Goal: Information Seeking & Learning: Learn about a topic

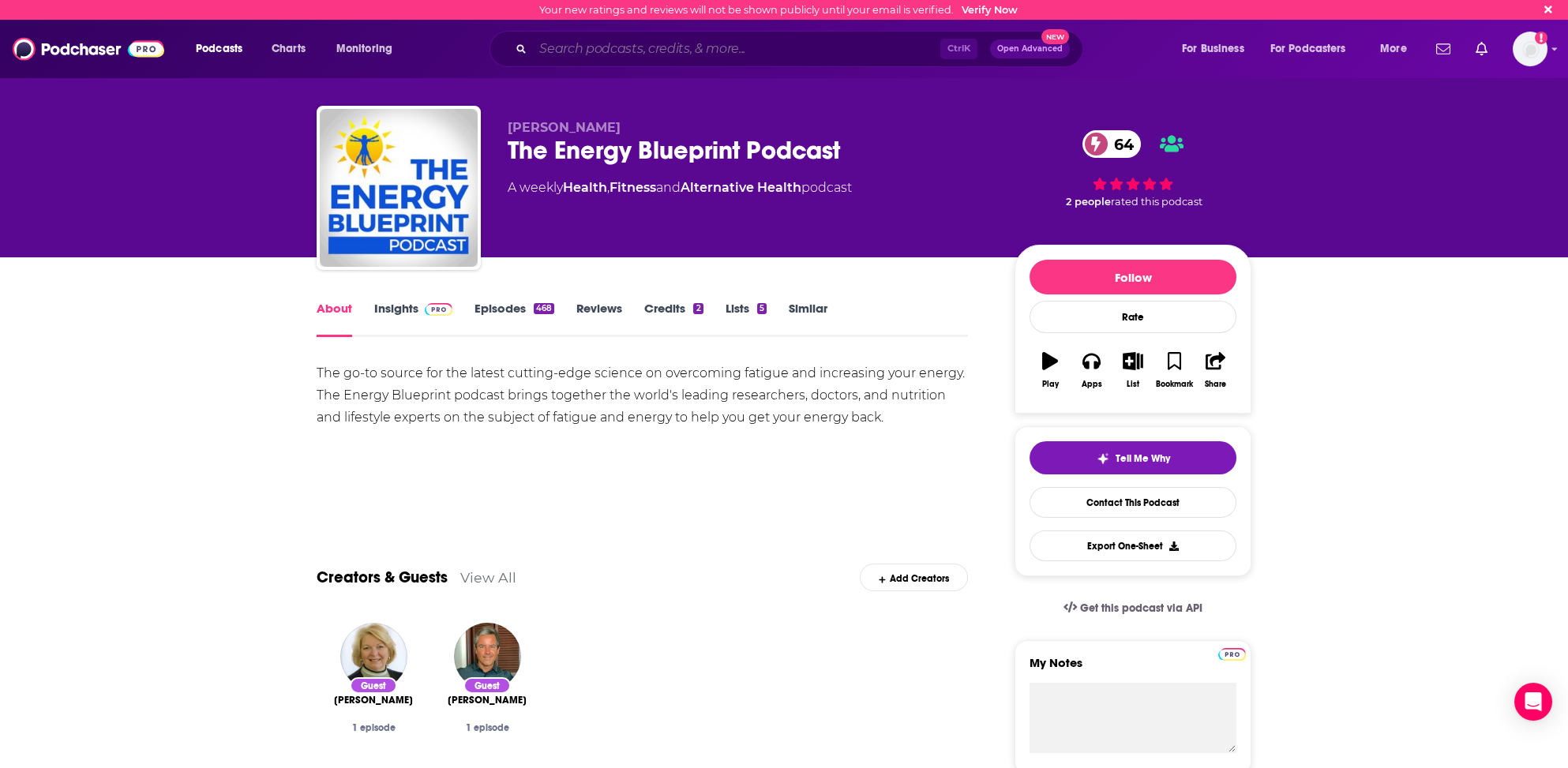
click at [566, 46] on input "Search podcasts, credits, & more..." at bounding box center [737, 48] width 408 height 25
click at [438, 17] on div "Your new ratings and reviews will not be shown publicly until your email is ver…" at bounding box center [784, 9] width 1568 height 19
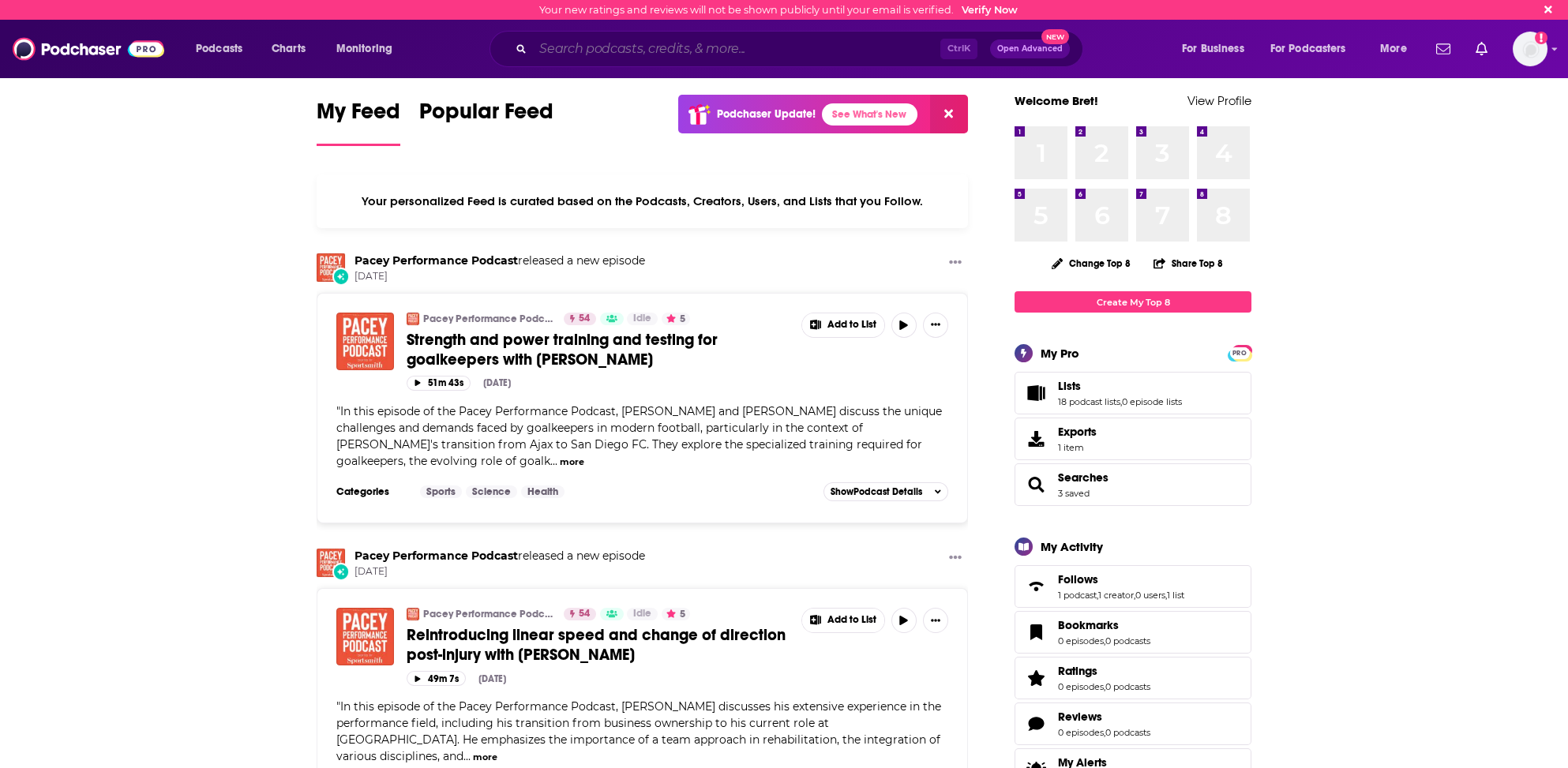
click at [567, 42] on input "Search podcasts, credits, & more..." at bounding box center [737, 48] width 408 height 25
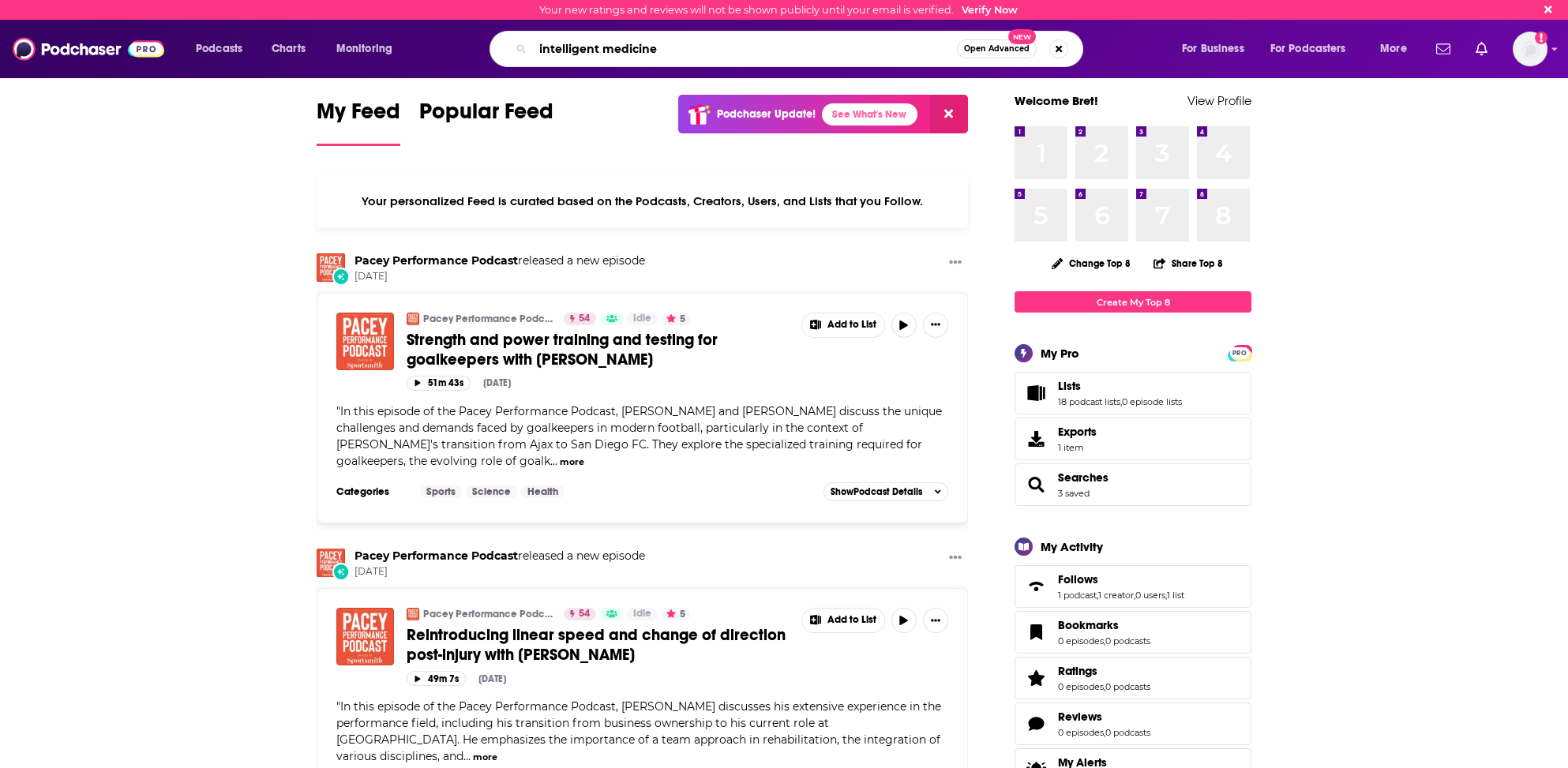
type input "intelligent medicine"
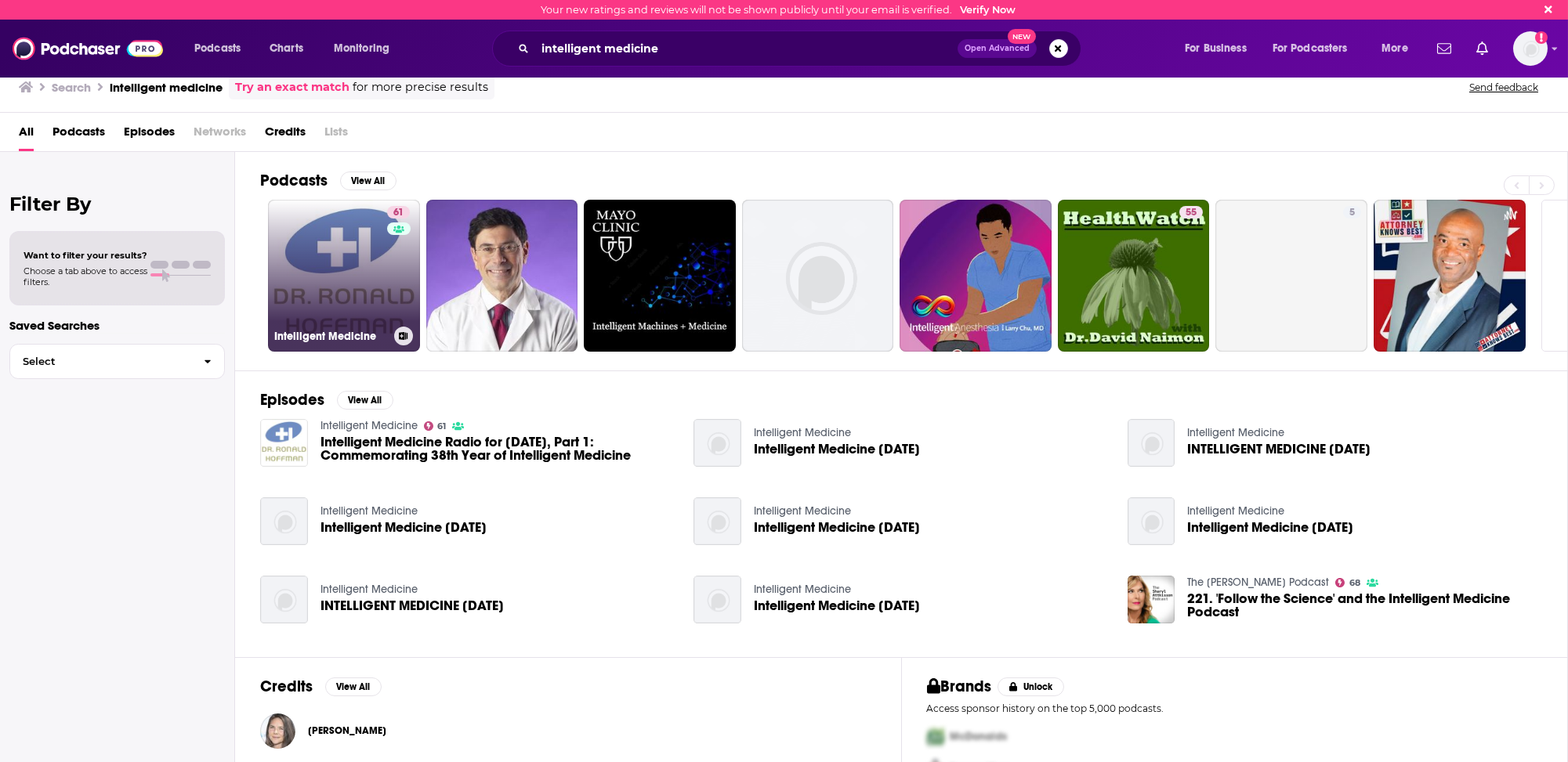
click at [311, 302] on link "61 Intelligent Medicine" at bounding box center [344, 275] width 152 height 152
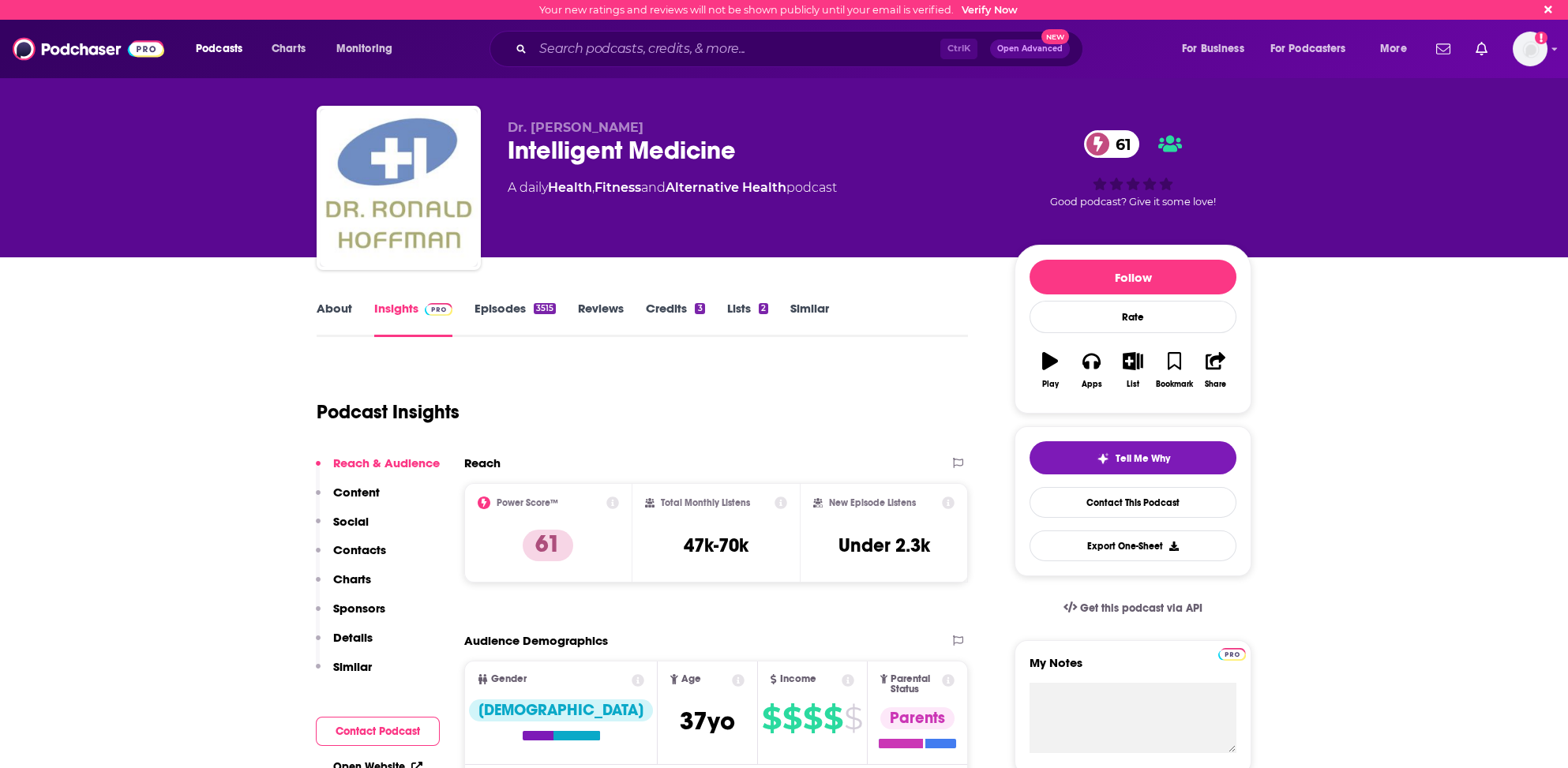
click at [361, 546] on p "Contacts" at bounding box center [359, 549] width 53 height 15
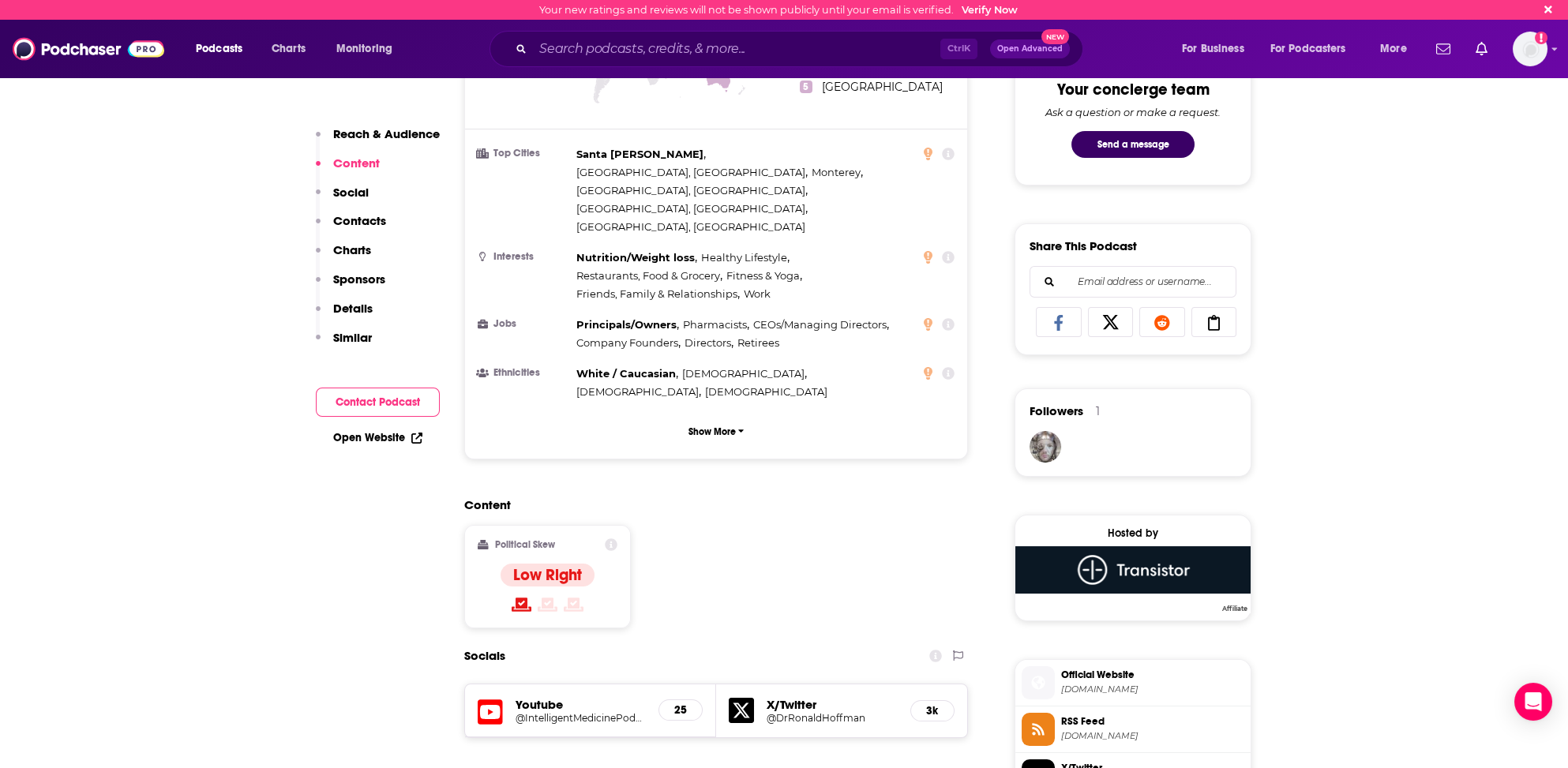
scroll to position [824, 0]
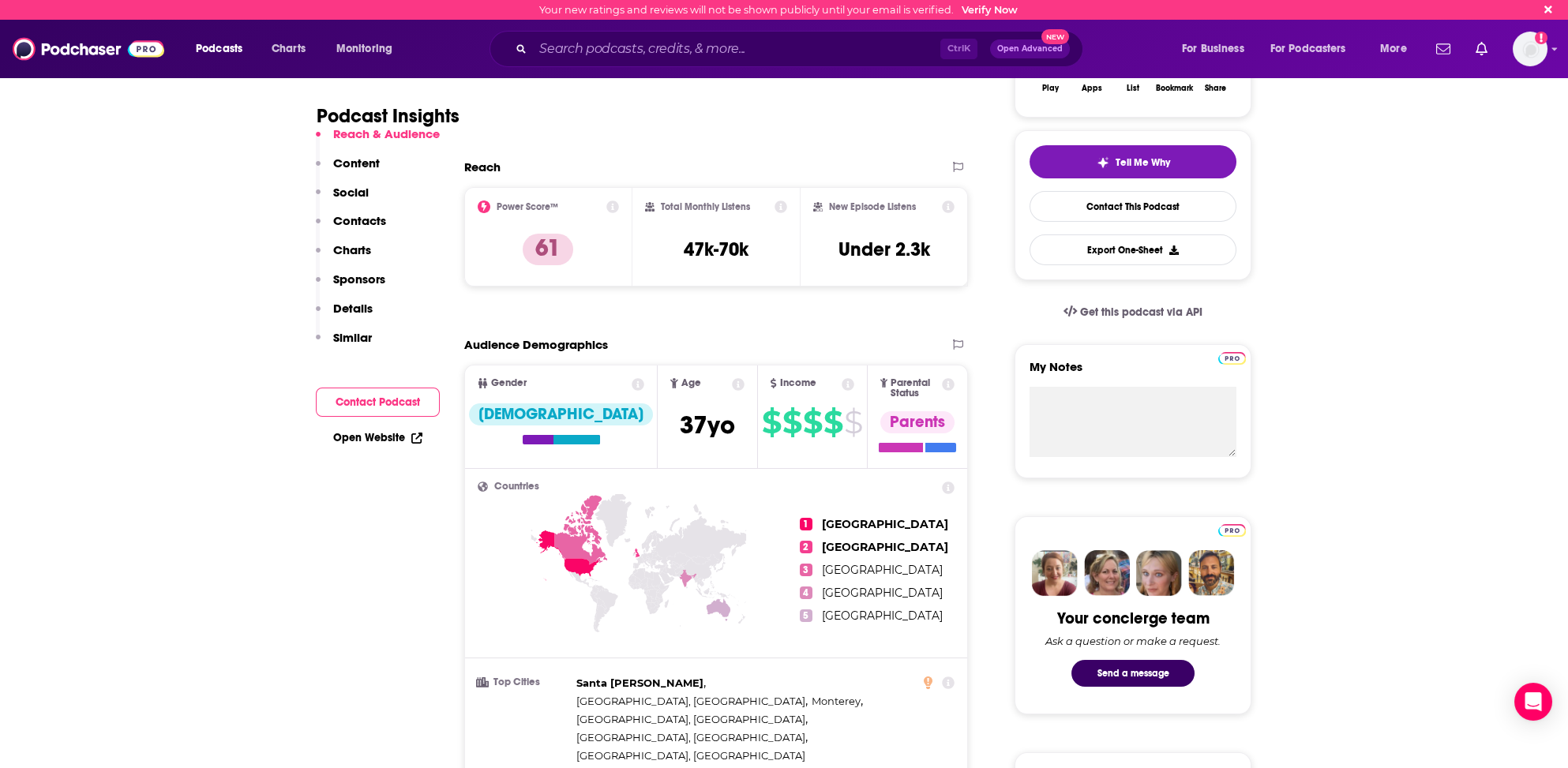
scroll to position [315, 0]
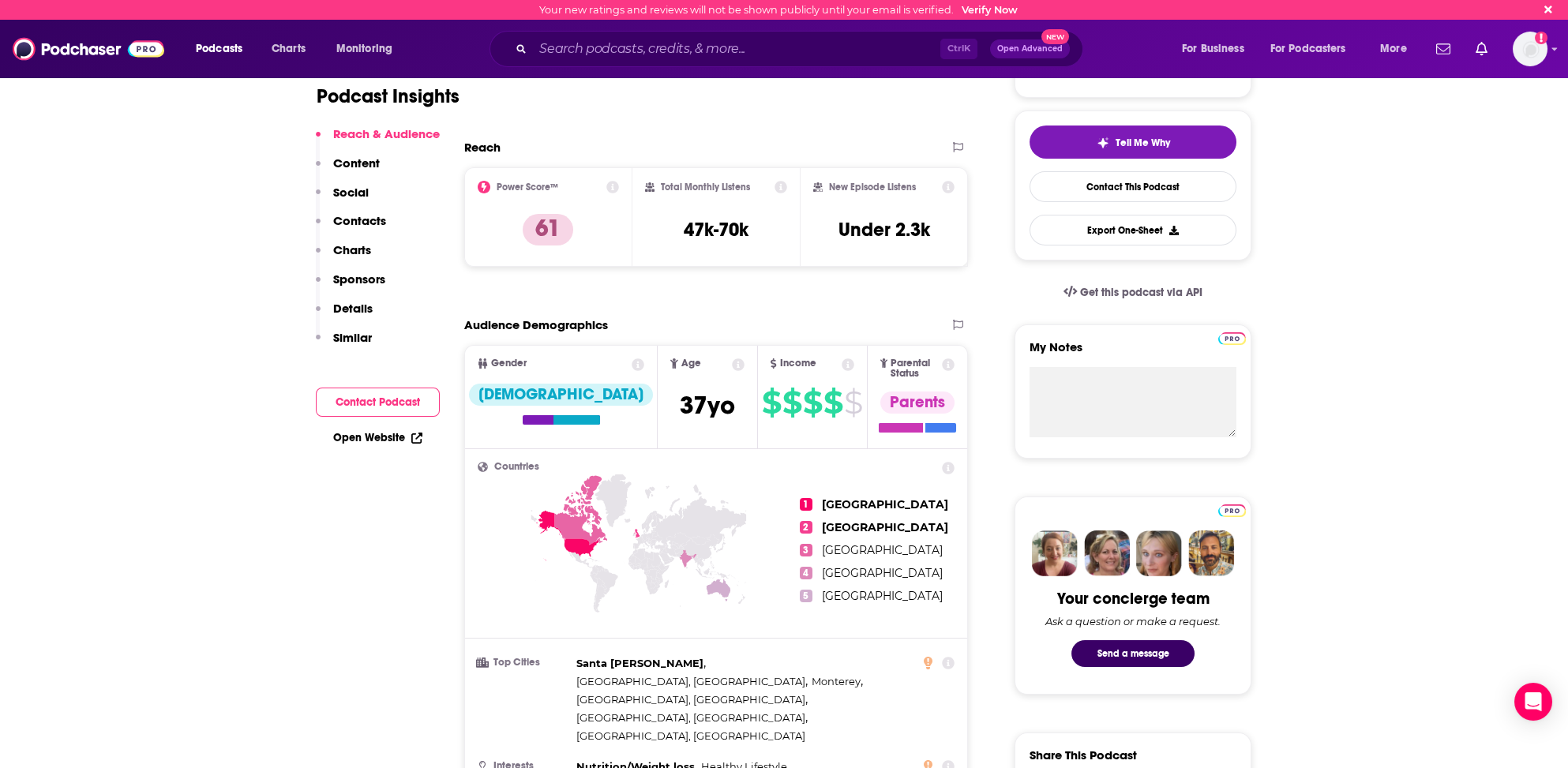
click at [361, 220] on p "Contacts" at bounding box center [359, 220] width 53 height 15
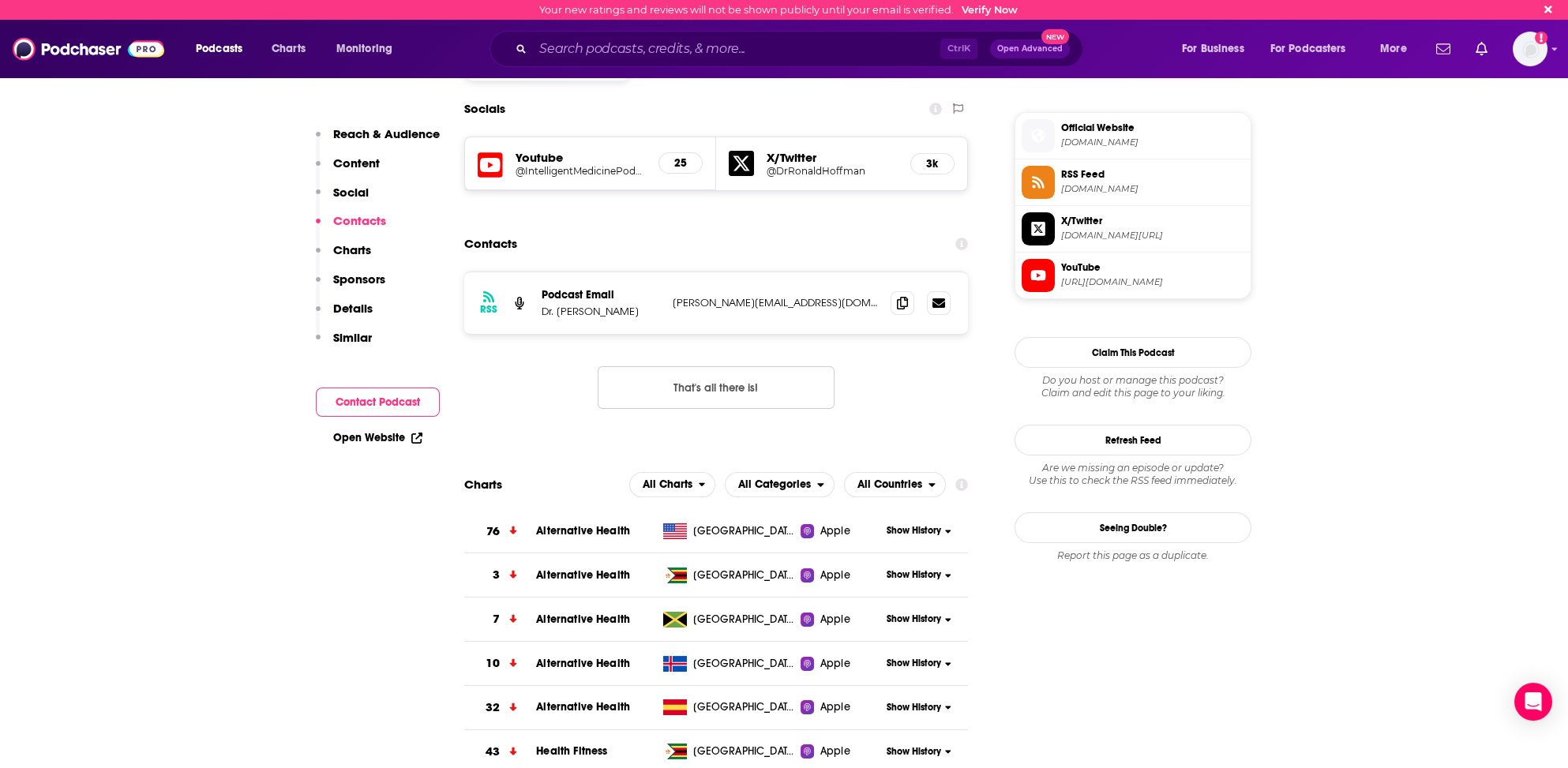
scroll to position [1376, 0]
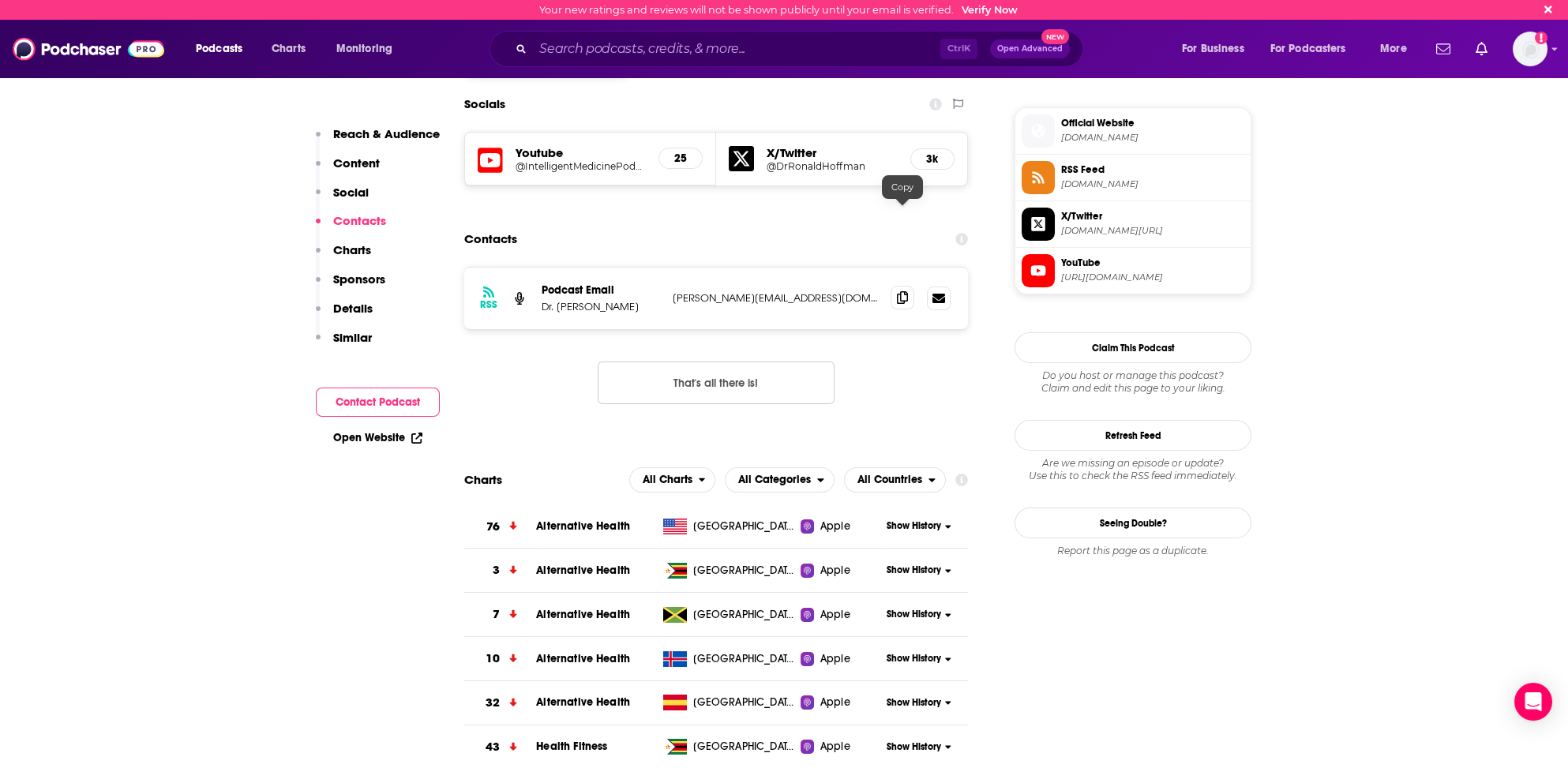
click at [901, 291] on icon at bounding box center [902, 298] width 11 height 13
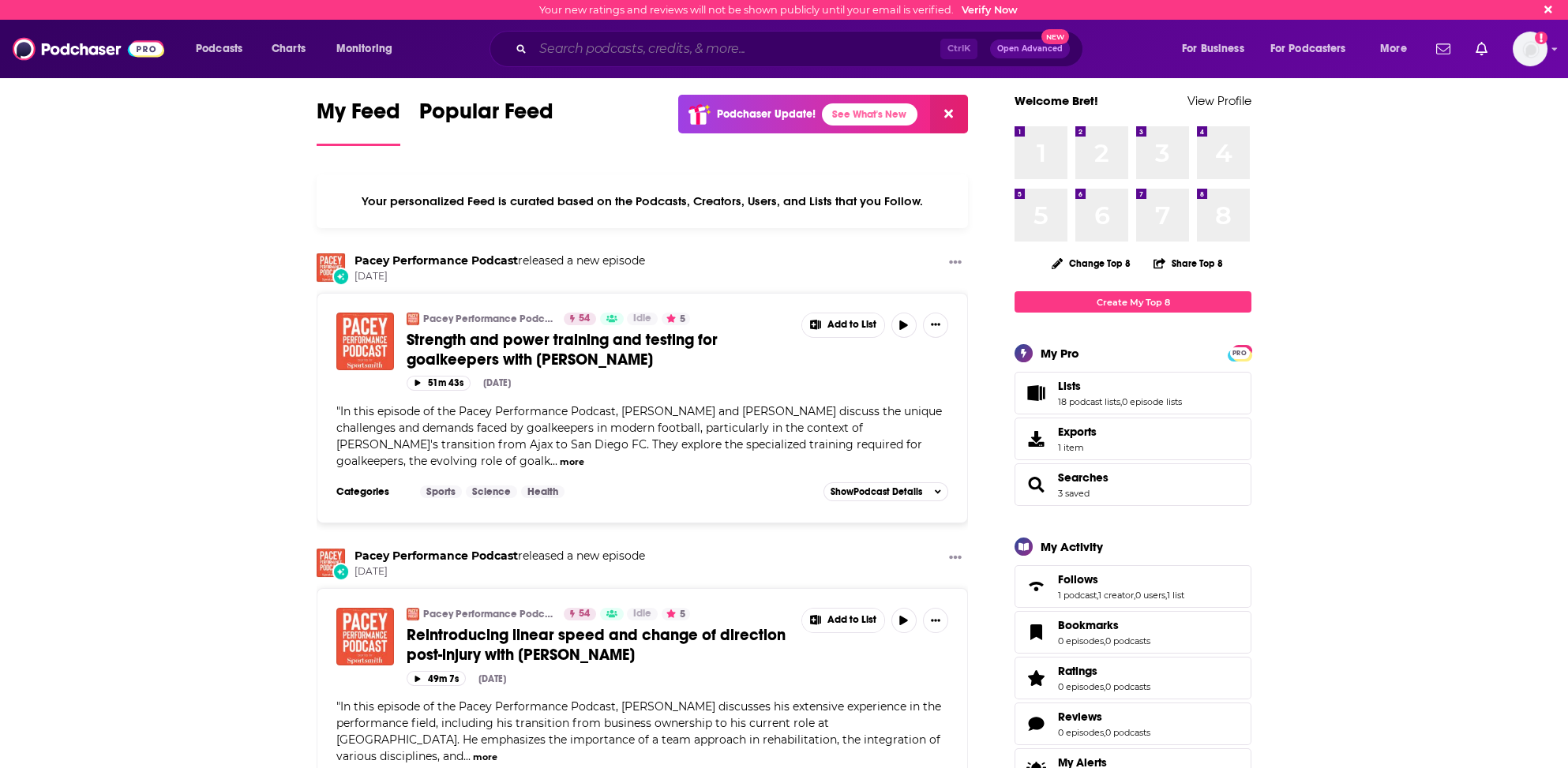
click at [551, 52] on input "Search podcasts, credits, & more..." at bounding box center [737, 48] width 408 height 25
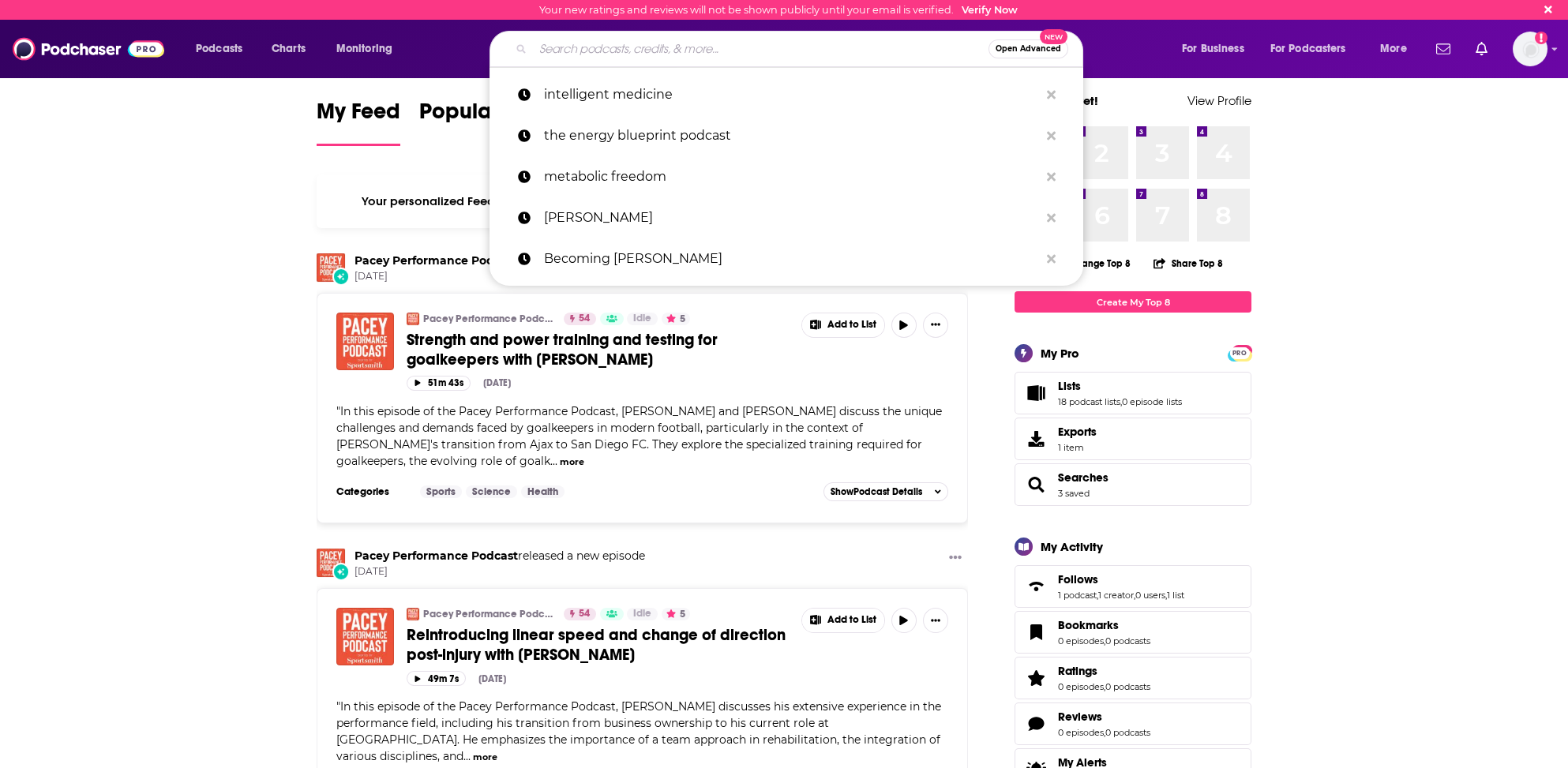
type input """
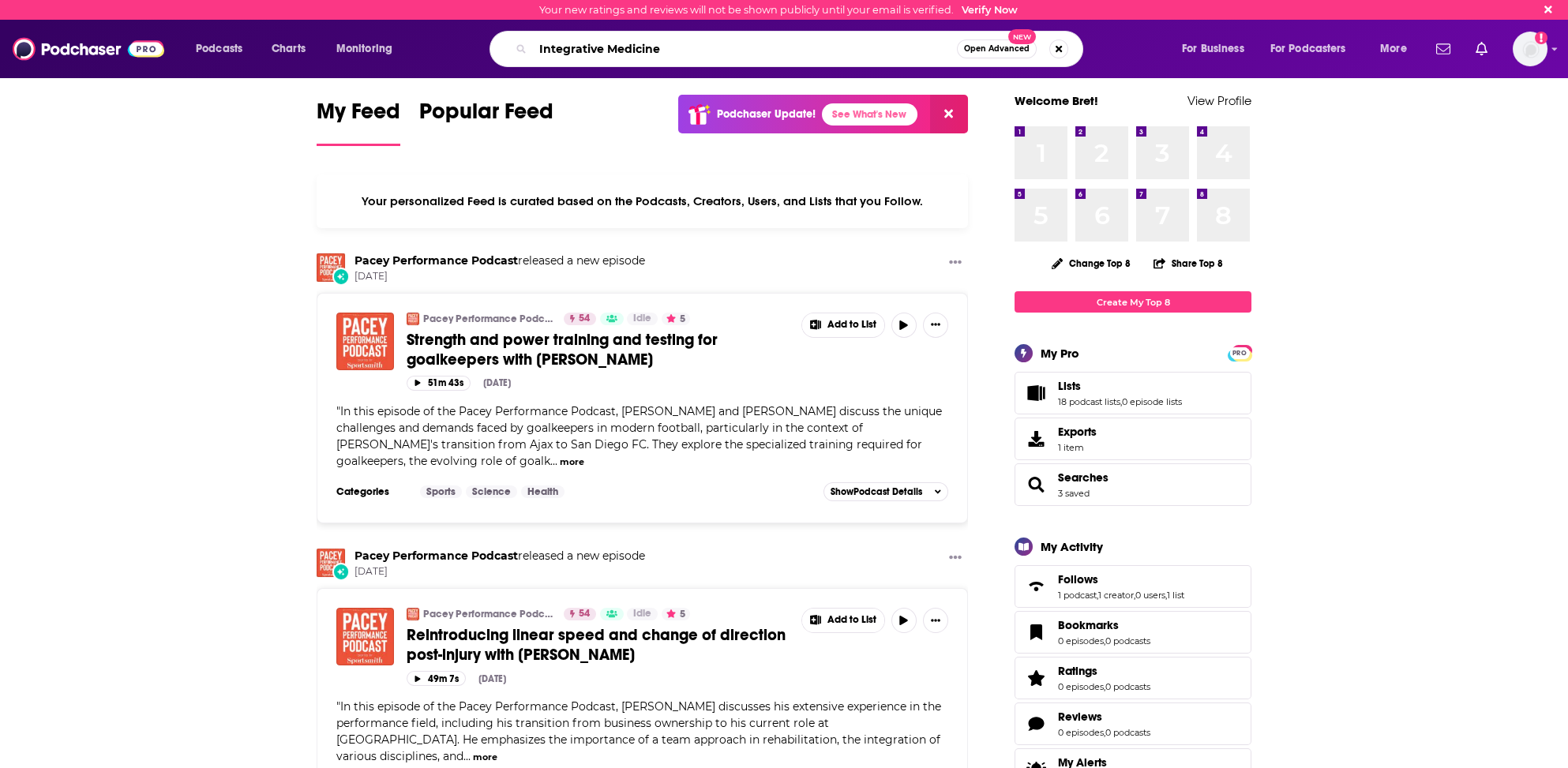
type input "Integrative Medicine"
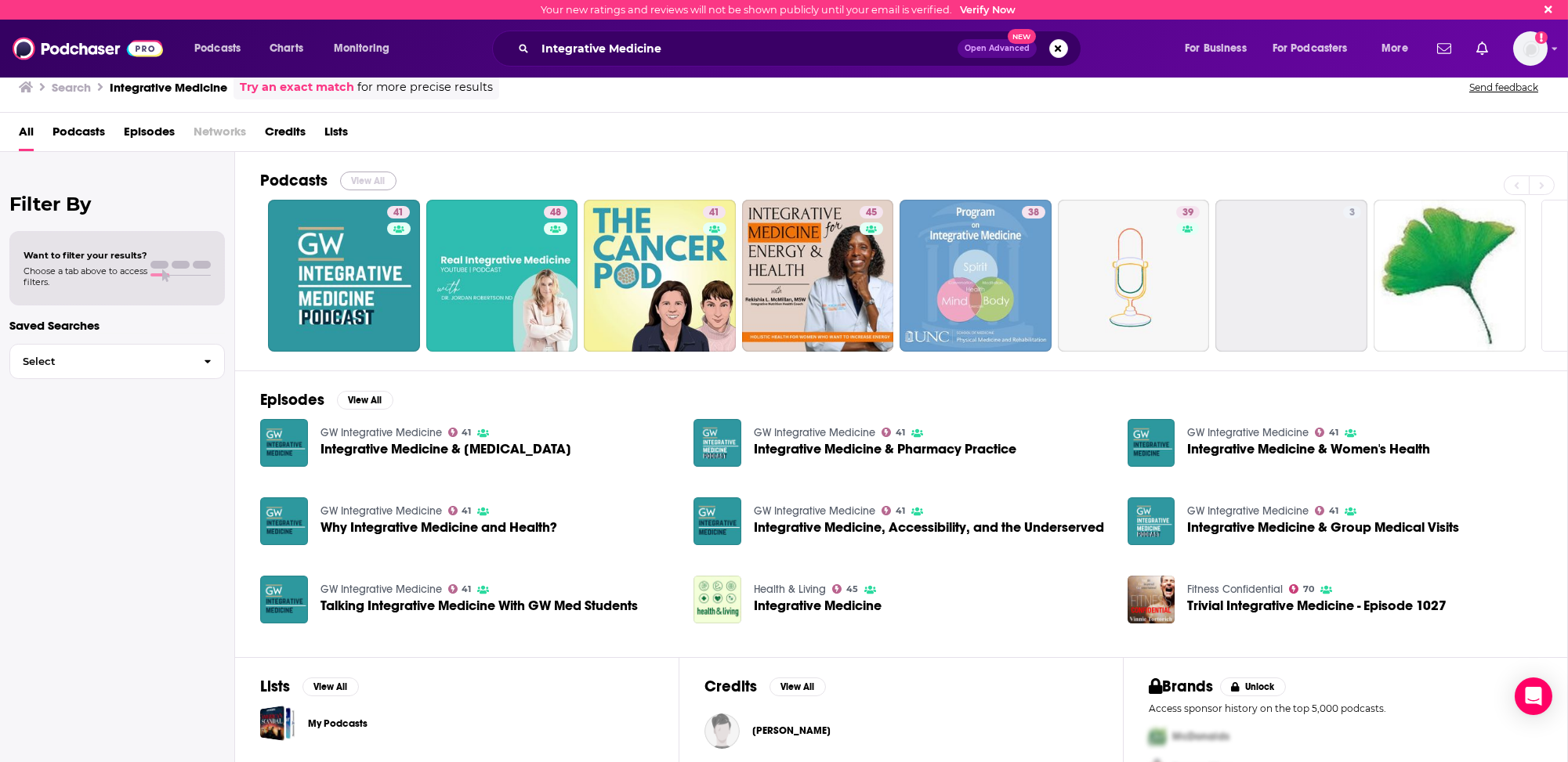
click at [363, 177] on button "View All" at bounding box center [368, 180] width 57 height 19
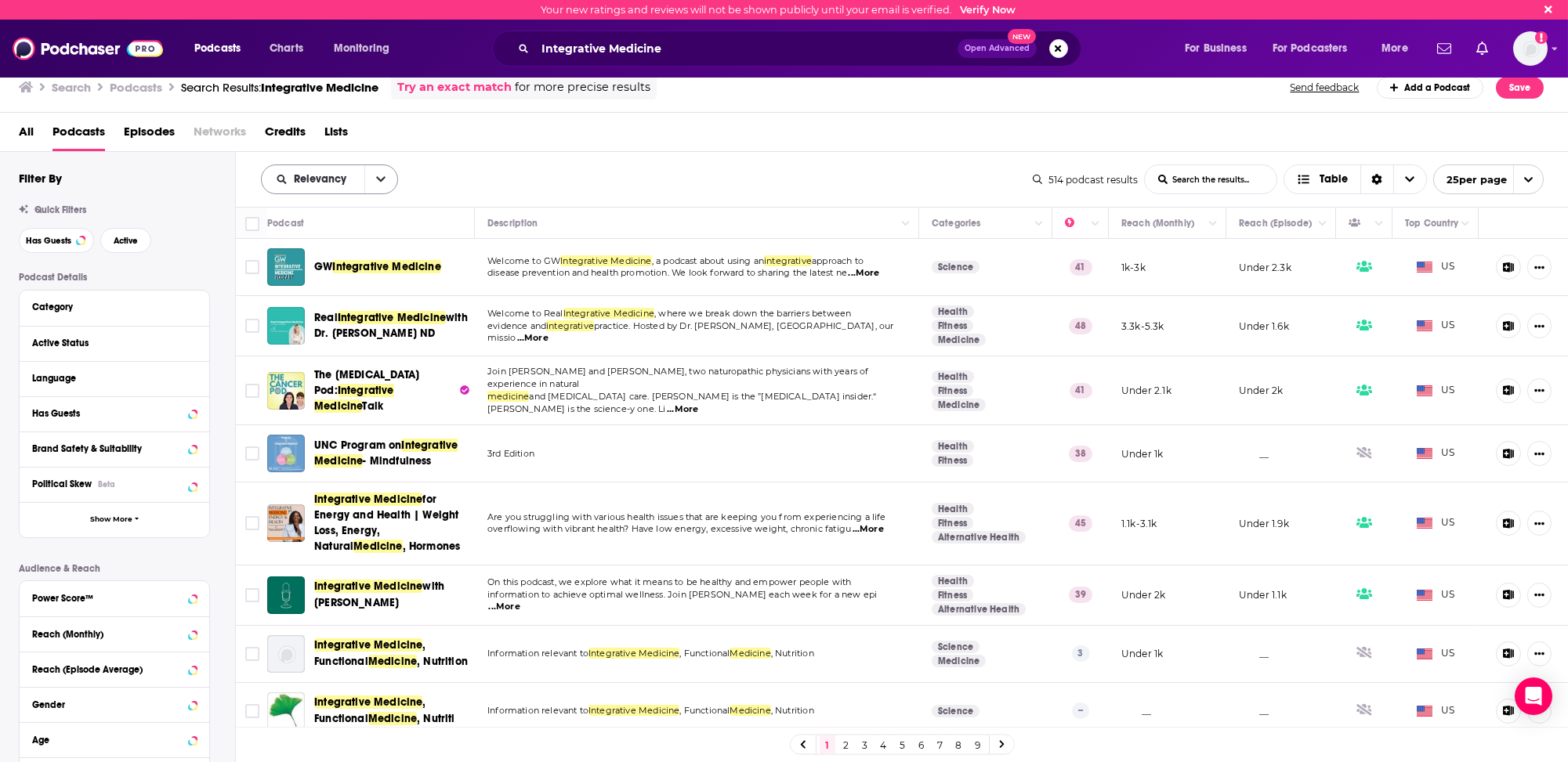
click at [312, 177] on span "Relevancy" at bounding box center [322, 179] width 58 height 11
click at [301, 308] on span "Power Score" at bounding box center [339, 312] width 92 height 8
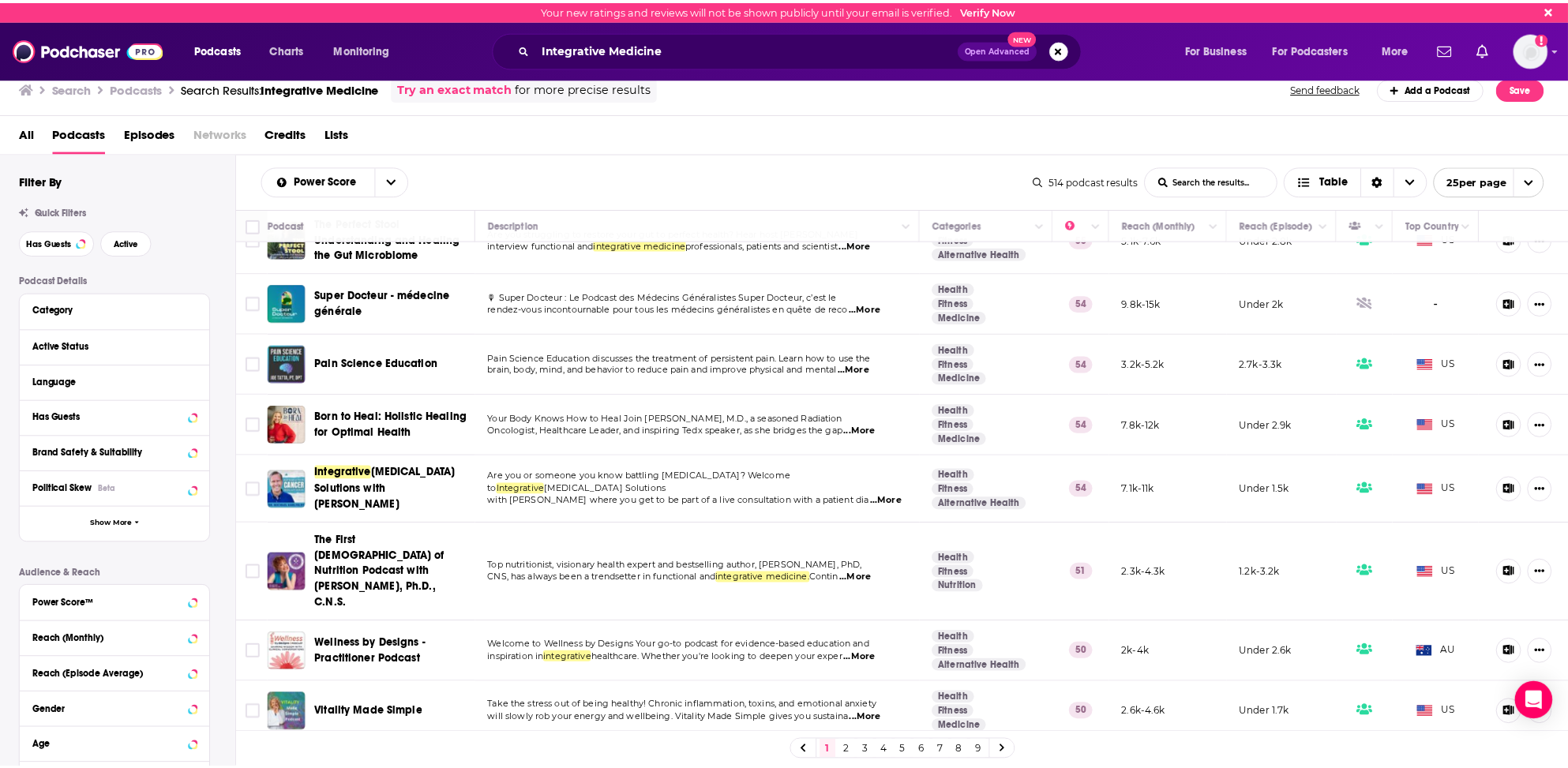
scroll to position [237, 0]
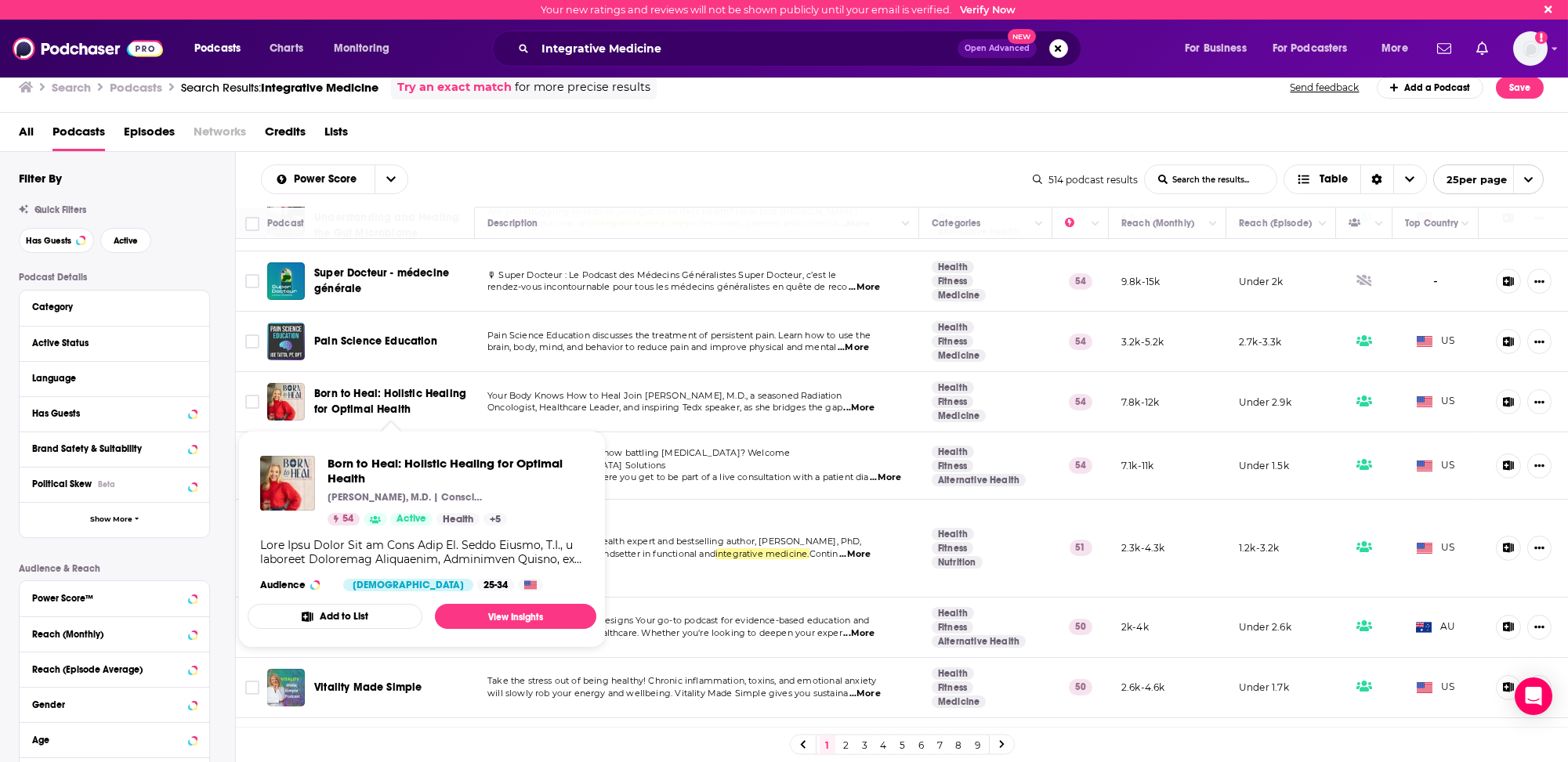
click at [340, 388] on span "Born to Heal: Holistic Healing for Optimal Health" at bounding box center [390, 402] width 152 height 29
